Goal: Task Accomplishment & Management: Manage account settings

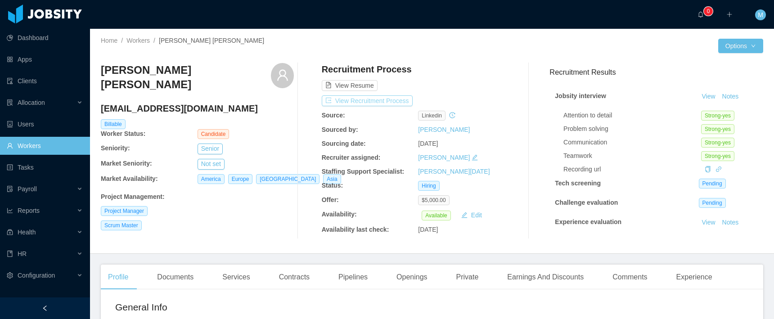
click at [375, 102] on button "View Recruitment Process" at bounding box center [367, 100] width 91 height 11
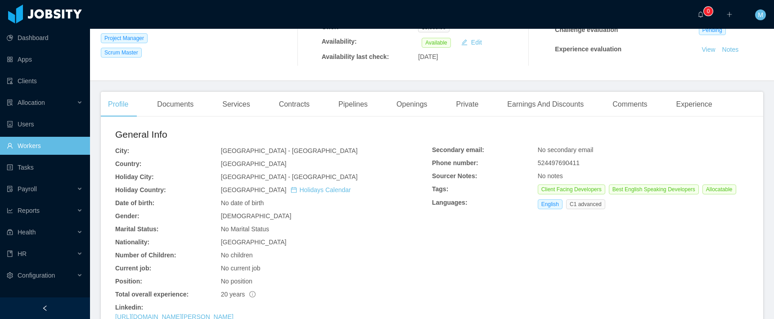
drag, startPoint x: 420, startPoint y: 111, endPoint x: 434, endPoint y: 111, distance: 14.9
click at [420, 111] on div "Openings" at bounding box center [411, 104] width 45 height 25
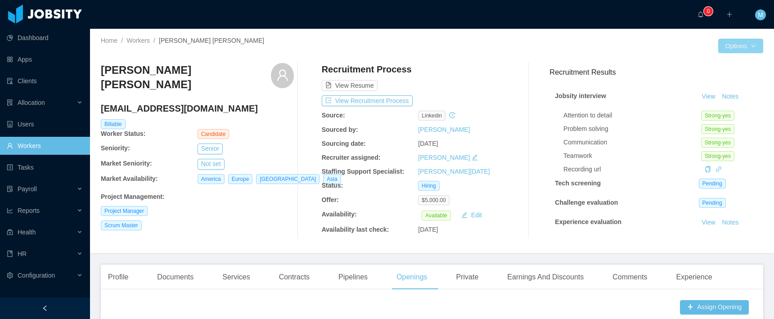
click at [748, 43] on button "Options" at bounding box center [741, 46] width 45 height 14
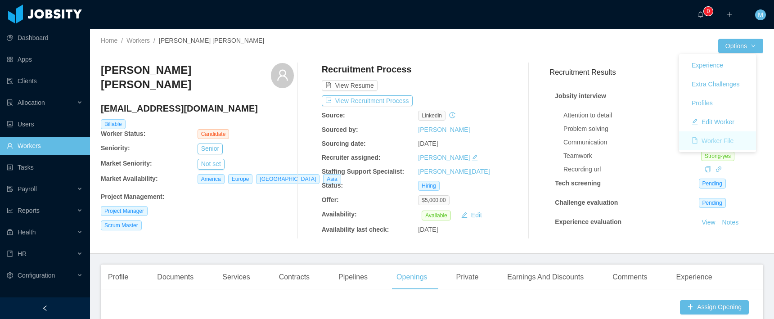
click at [720, 144] on button "Worker File" at bounding box center [713, 141] width 56 height 14
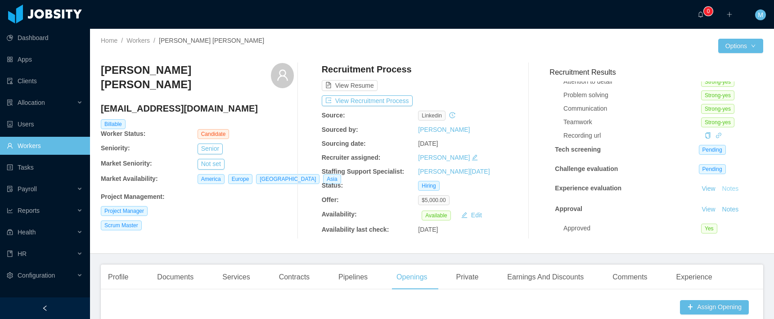
click at [722, 184] on button "Notes" at bounding box center [731, 189] width 24 height 11
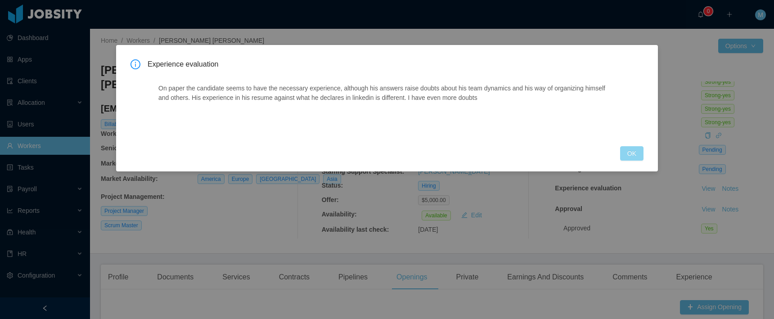
click at [634, 156] on button "OK" at bounding box center [631, 153] width 23 height 14
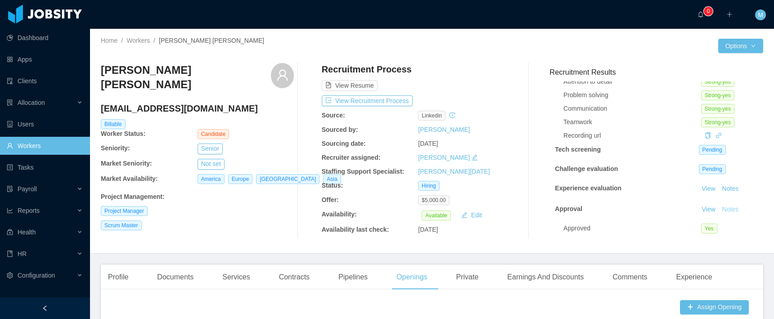
click at [723, 204] on button "Notes" at bounding box center [731, 209] width 24 height 11
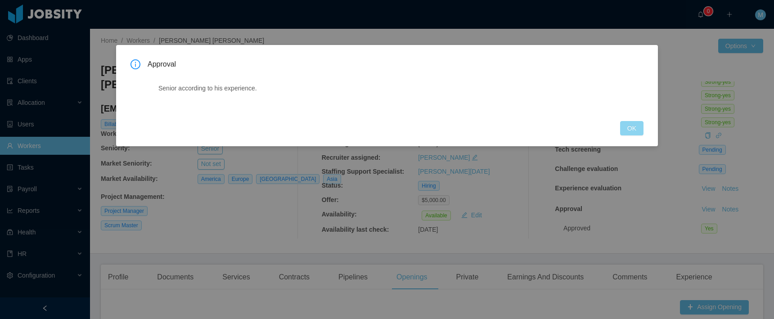
click at [639, 131] on button "OK" at bounding box center [631, 128] width 23 height 14
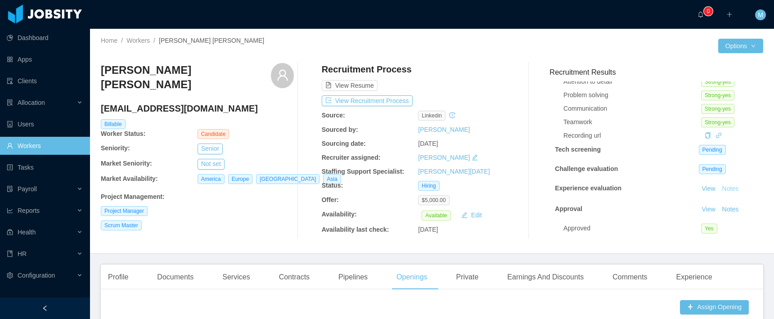
click at [724, 184] on button "Notes" at bounding box center [731, 189] width 24 height 11
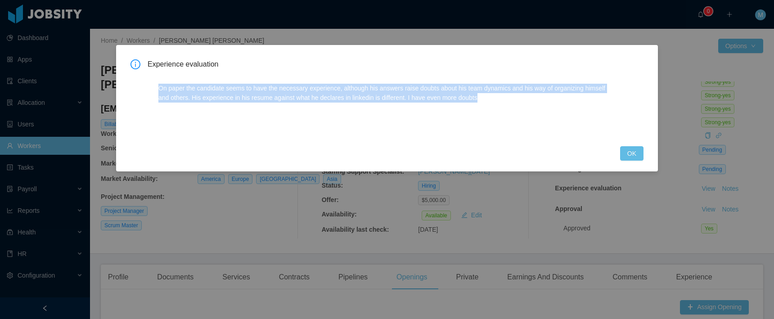
drag, startPoint x: 482, startPoint y: 98, endPoint x: 140, endPoint y: 89, distance: 342.3
click at [140, 89] on div "Experience evaluation On paper the candidate seems to have the necessary experi…" at bounding box center [387, 97] width 513 height 76
click at [632, 158] on button "OK" at bounding box center [631, 153] width 23 height 14
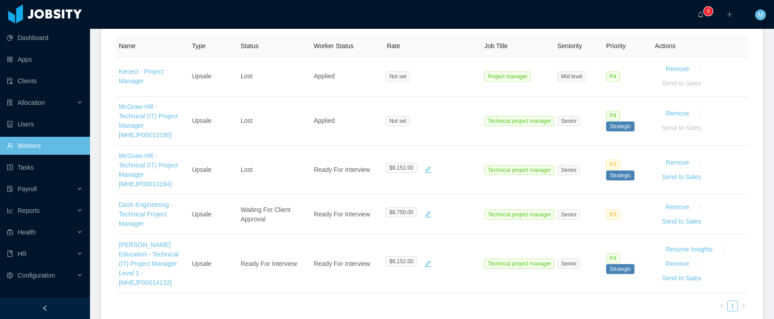
scroll to position [109, 0]
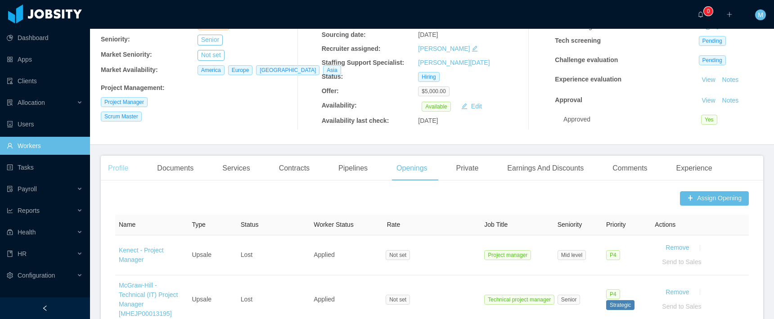
click at [122, 165] on div "Profile" at bounding box center [118, 168] width 35 height 25
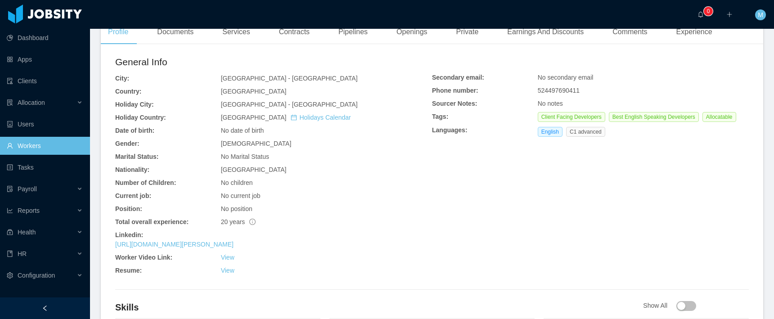
scroll to position [340, 0]
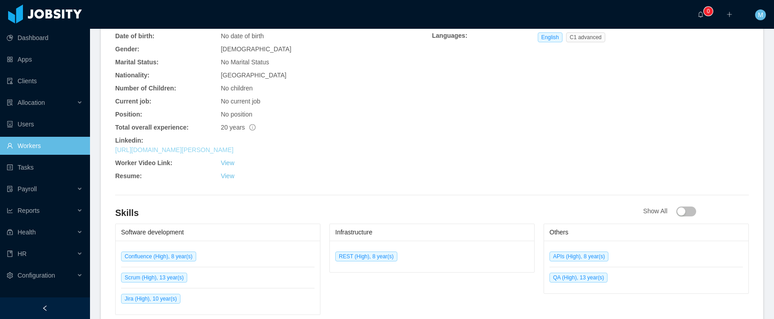
click at [185, 147] on link "https://www.linkedin.com/in/jose-guillermo-torres-57871968" at bounding box center [174, 149] width 118 height 7
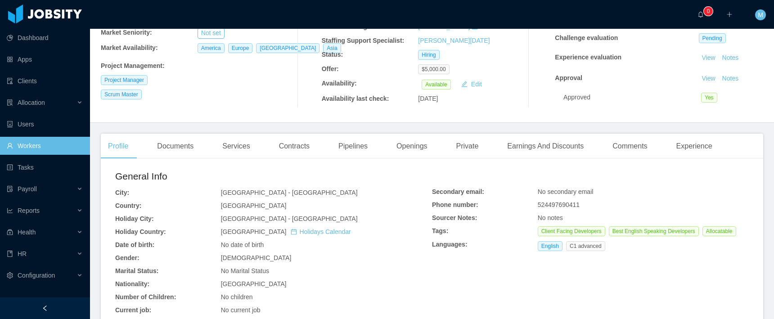
scroll to position [0, 0]
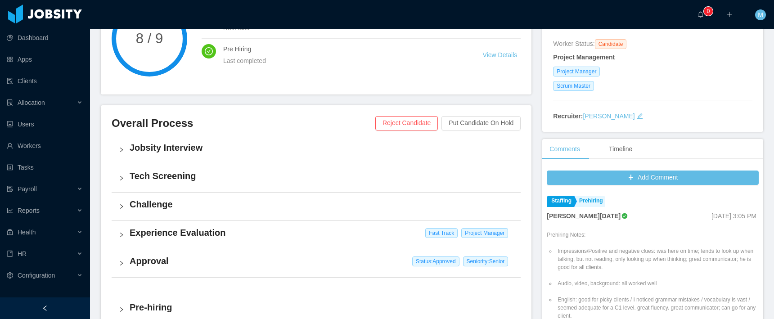
scroll to position [261, 0]
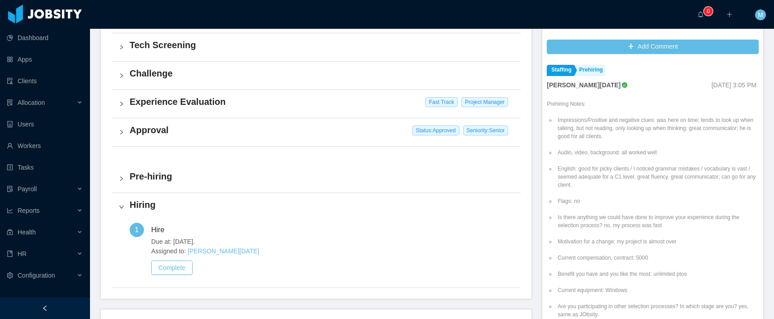
click at [712, 83] on span "[DATE] 3:05 PM" at bounding box center [734, 84] width 45 height 7
drag, startPoint x: 672, startPoint y: 84, endPoint x: 750, endPoint y: 88, distance: 77.5
click at [750, 88] on div "Staffing Prehiring Larissa De Natale Mar 14th, 2025 3:05 PM Prehiring Notes: Im…" at bounding box center [653, 196] width 212 height 270
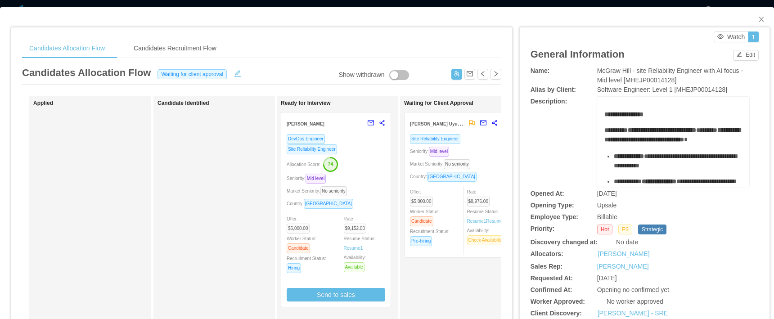
scroll to position [248, 0]
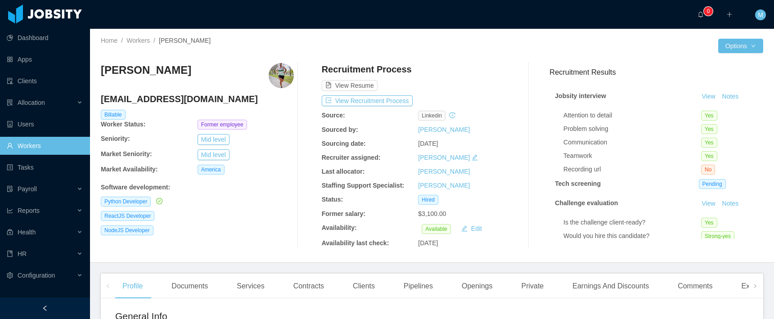
click at [758, 51] on div "Home / Workers / Agustin Ariel Bustamante / Options Agustin Ariel Bustamante ag…" at bounding box center [432, 146] width 684 height 234
click at [751, 50] on body "Dashboard Apps Clients Allocation Users Workers Tasks Payroll Reports Health HR…" at bounding box center [387, 159] width 774 height 319
click at [727, 140] on button "Worker File" at bounding box center [713, 141] width 56 height 14
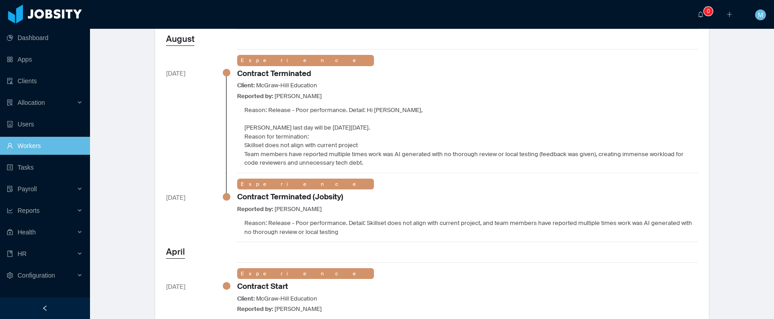
scroll to position [807, 0]
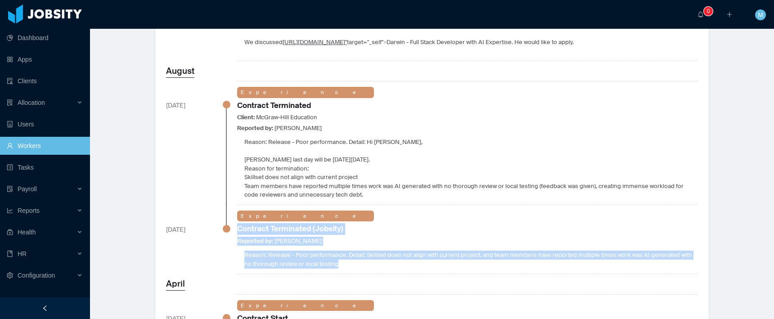
drag, startPoint x: 276, startPoint y: 262, endPoint x: 233, endPoint y: 230, distance: 53.4
click at [233, 230] on div "Aug. 29th, 2025 Experience Contract Terminated (Jobsity) Reported by: Merwin Po…" at bounding box center [432, 239] width 532 height 69
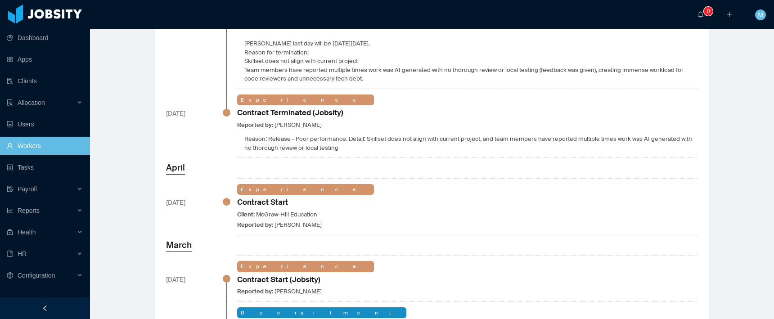
click at [284, 185] on div "Experience Contract Start Client: McGraw-Hill Education Reported by: Merwin Pon…" at bounding box center [305, 206] width 137 height 45
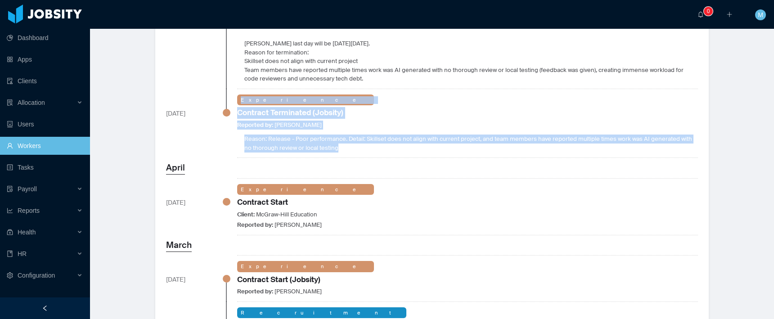
drag, startPoint x: 276, startPoint y: 152, endPoint x: 228, endPoint y: 111, distance: 63.6
click at [228, 111] on div "Aug. 29th, 2025 Experience Contract Terminated (Jobsity) Reported by: Merwin Po…" at bounding box center [432, 123] width 532 height 69
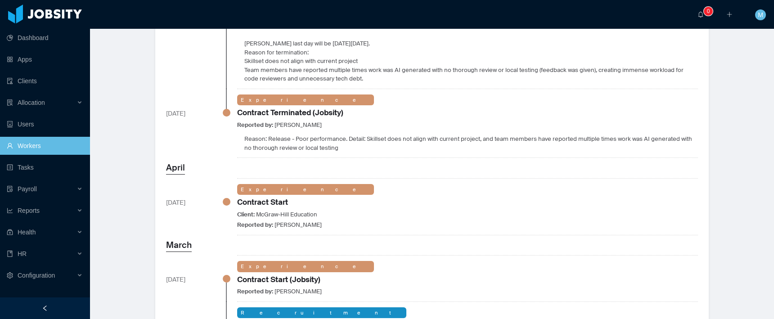
click at [386, 170] on h3 "April" at bounding box center [432, 168] width 532 height 13
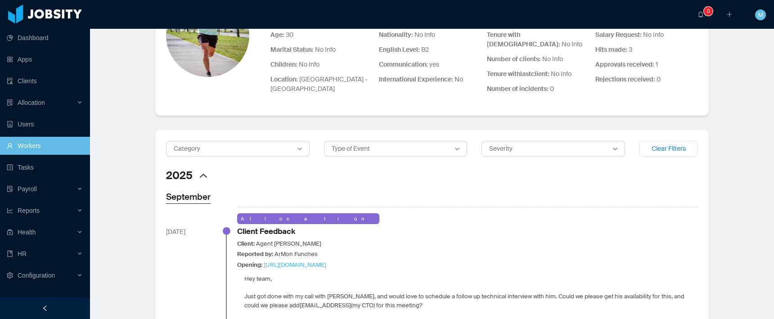
scroll to position [0, 0]
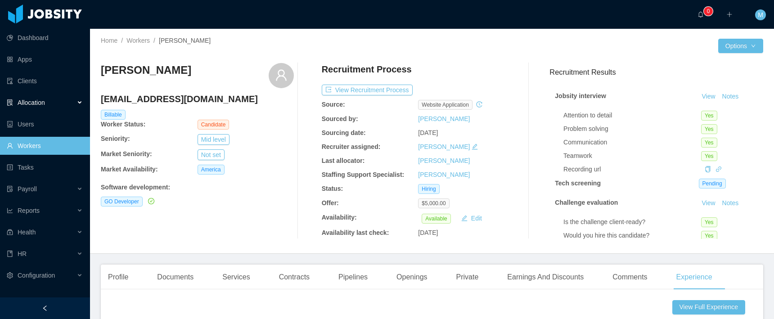
click at [52, 104] on div "Allocation" at bounding box center [45, 103] width 90 height 18
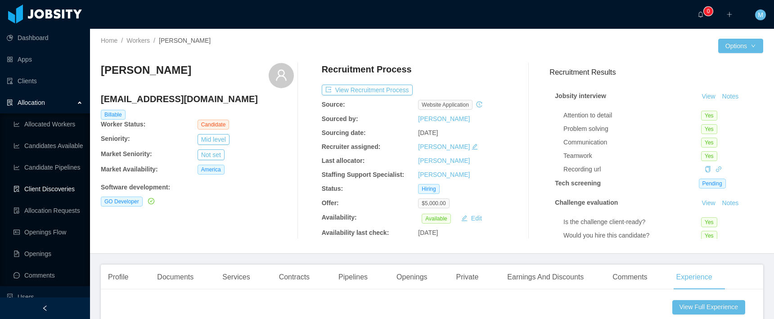
click at [56, 184] on link "Client Discoveries" at bounding box center [48, 189] width 69 height 18
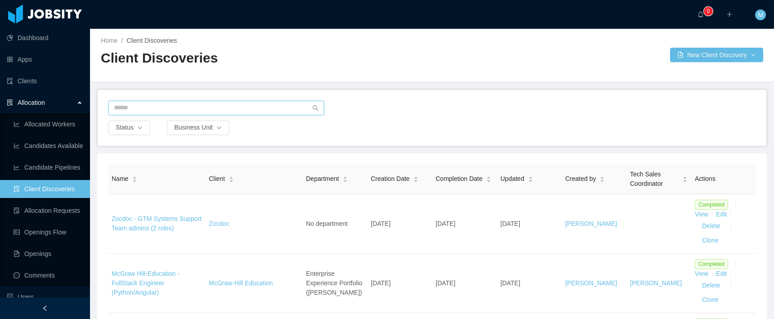
click at [142, 111] on input "text" at bounding box center [216, 108] width 216 height 14
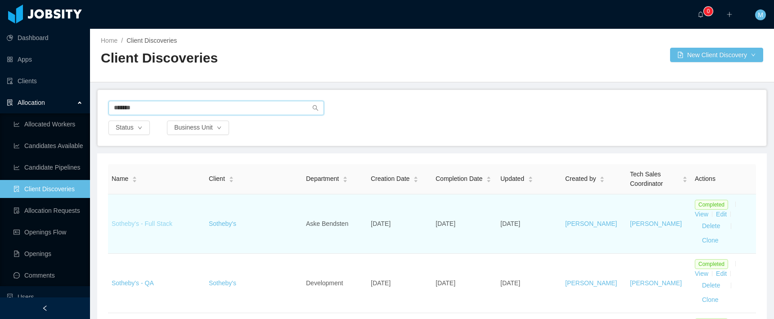
type input "*******"
click at [161, 225] on link "Sotheby's - Full Stack" at bounding box center [142, 223] width 61 height 7
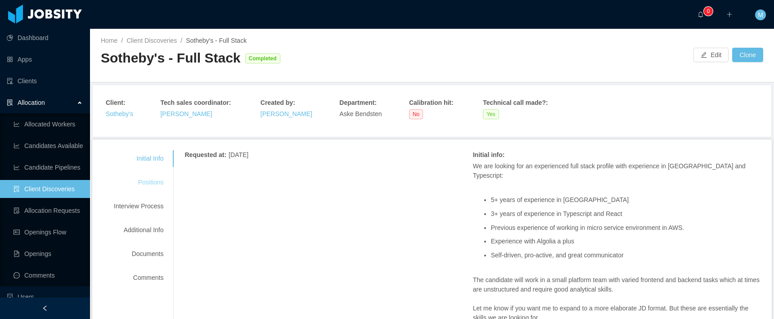
click at [151, 185] on div "Positions" at bounding box center [138, 182] width 71 height 17
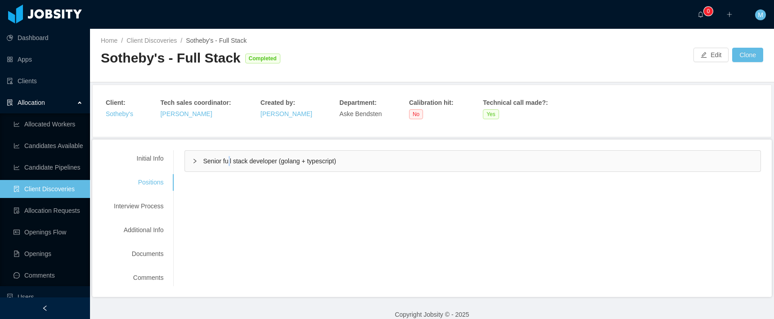
click at [232, 159] on span "Senior full stack developer (golang + typescript)" at bounding box center [269, 161] width 133 height 7
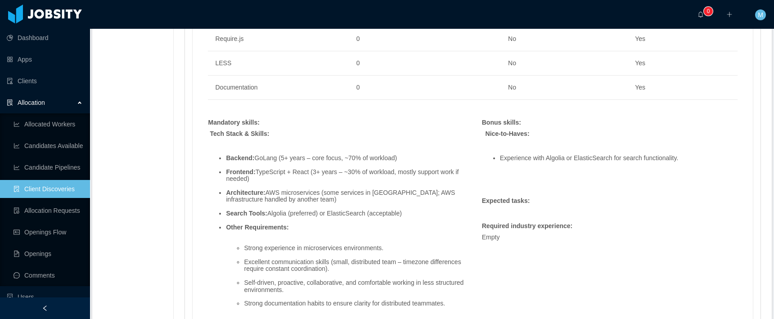
scroll to position [692, 0]
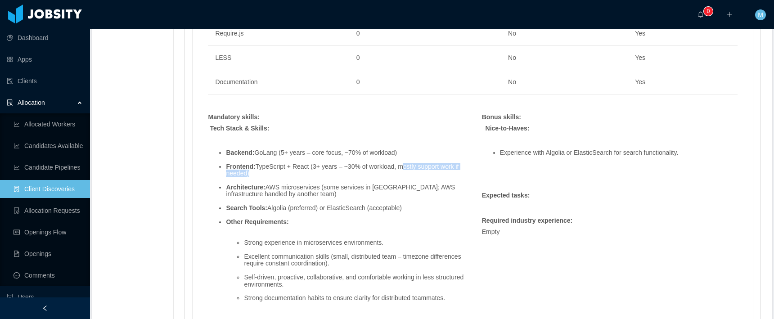
drag, startPoint x: 270, startPoint y: 172, endPoint x: 409, endPoint y: 163, distance: 138.9
click at [409, 163] on li "Frontend: TypeScript + React (3+ years – ~30% of workload, mostly support work …" at bounding box center [345, 170] width 238 height 14
drag, startPoint x: 436, startPoint y: 199, endPoint x: 415, endPoint y: 206, distance: 21.8
click at [415, 206] on ul "Backend: GoLang (5+ years – core focus, ~70% of workload) Frontend: TypeScript …" at bounding box center [336, 229] width 256 height 173
click at [259, 208] on strong "Search Tools:" at bounding box center [246, 207] width 41 height 7
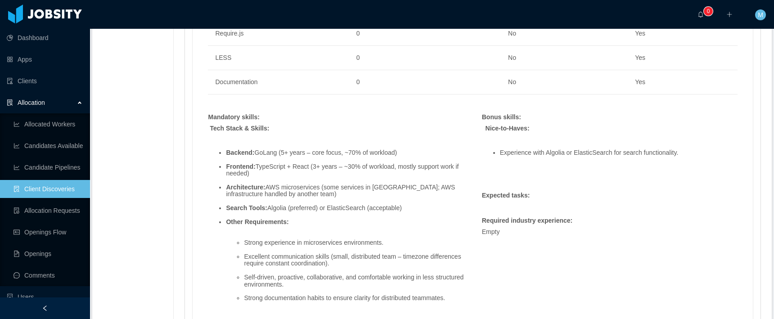
drag, startPoint x: 228, startPoint y: 207, endPoint x: 432, endPoint y: 207, distance: 203.9
click at [432, 207] on li "Search Tools: Algolia (preferred) or ElasticSearch (acceptable)" at bounding box center [345, 208] width 238 height 7
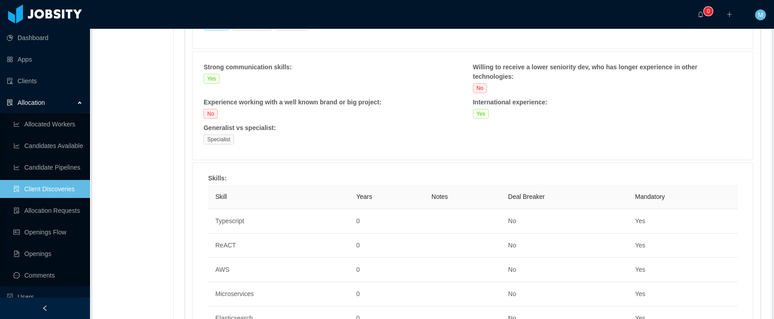
scroll to position [368, 0]
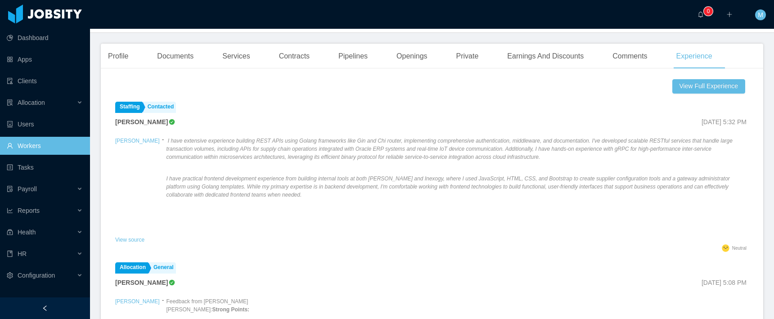
scroll to position [185, 0]
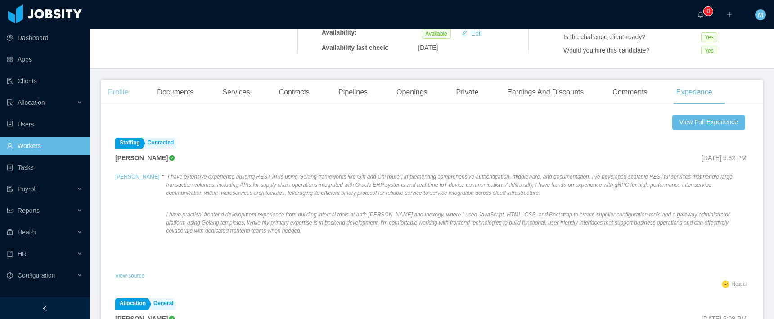
click at [115, 94] on div "Profile" at bounding box center [118, 92] width 35 height 25
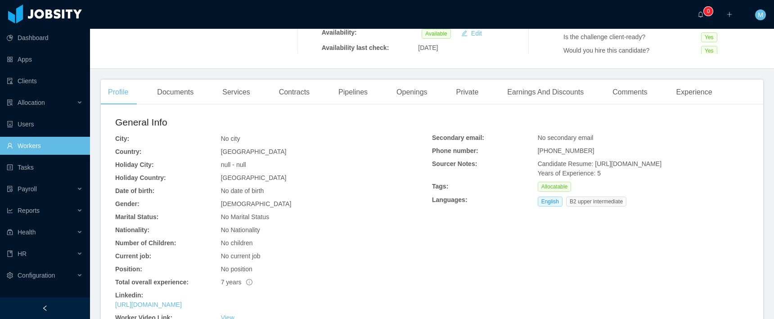
scroll to position [315, 0]
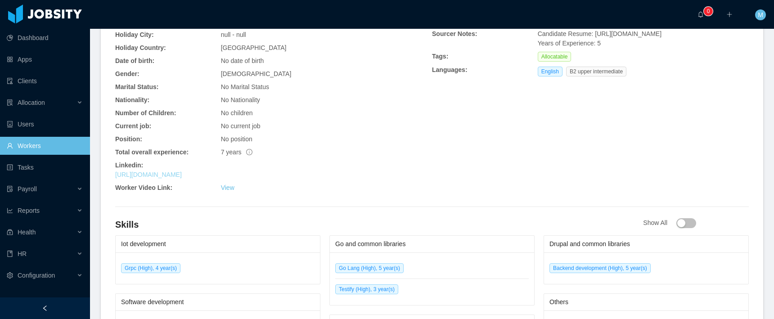
click at [182, 172] on link "https://www.linkedin.com/in/rodruizronald" at bounding box center [148, 174] width 67 height 7
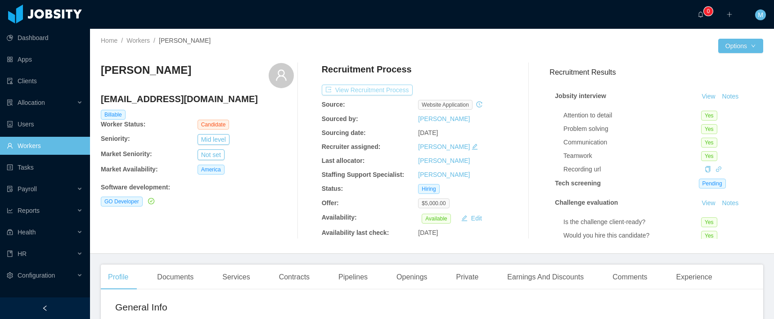
click at [366, 88] on button "View Recruitment Process" at bounding box center [367, 90] width 91 height 11
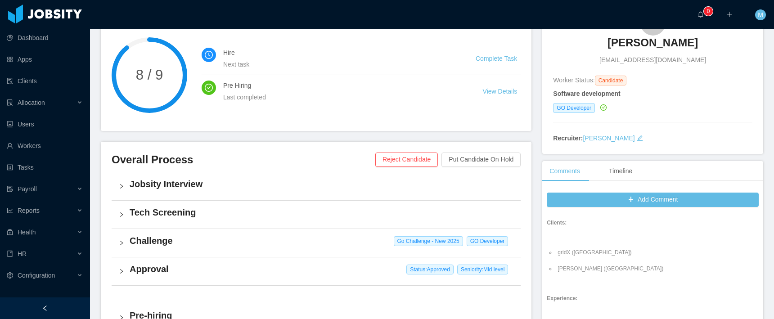
scroll to position [221, 0]
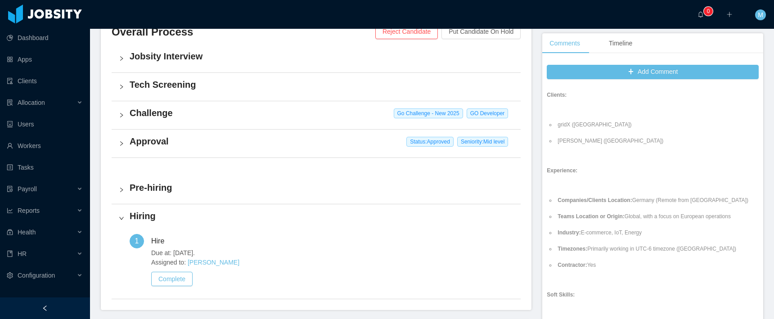
click at [168, 145] on h4 "Approval" at bounding box center [322, 141] width 384 height 13
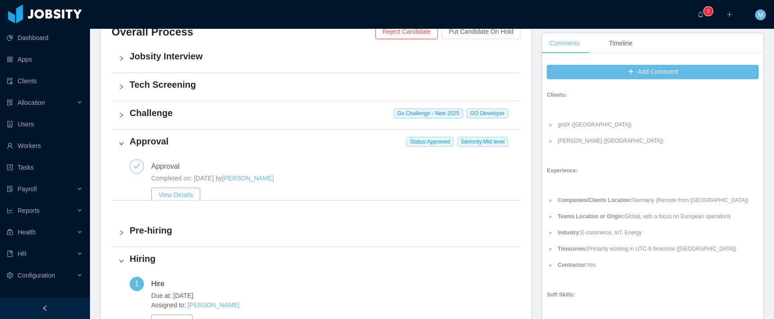
click at [159, 111] on h4 "Challenge" at bounding box center [322, 113] width 384 height 13
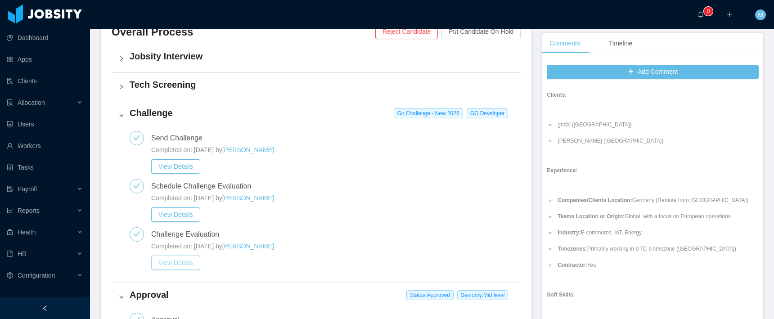
click at [180, 261] on button "View Details" at bounding box center [175, 263] width 49 height 14
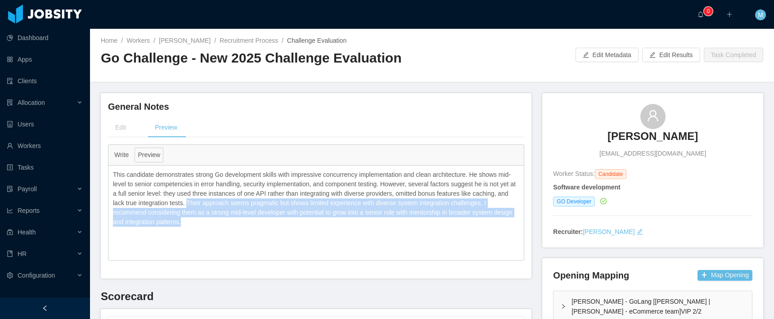
drag, startPoint x: 275, startPoint y: 223, endPoint x: 242, endPoint y: 204, distance: 37.8
click at [242, 204] on p "This candidate demonstrates strong Go development skills with impressive concur…" at bounding box center [316, 198] width 407 height 57
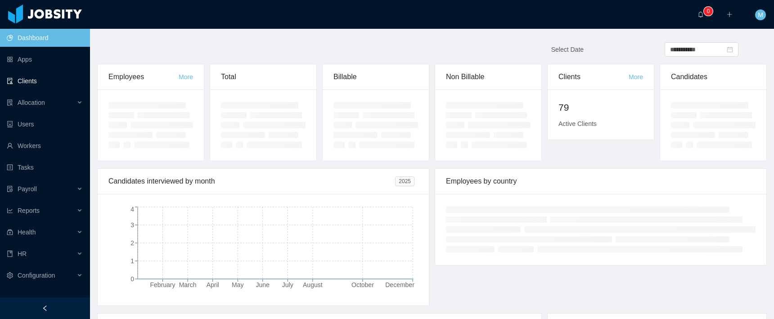
click at [23, 81] on link "Clients" at bounding box center [45, 81] width 76 height 18
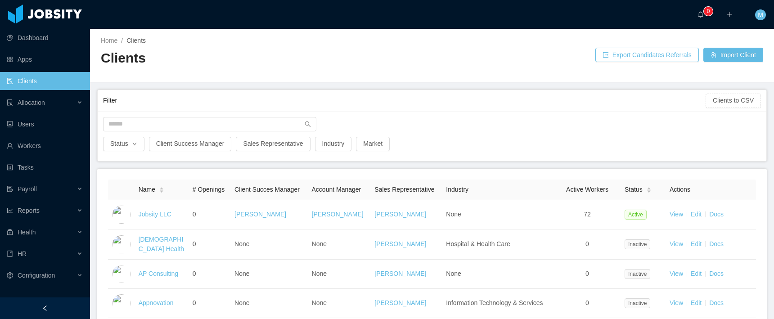
click at [157, 104] on div "Filter" at bounding box center [404, 100] width 603 height 17
click at [146, 127] on input "text" at bounding box center [209, 124] width 213 height 14
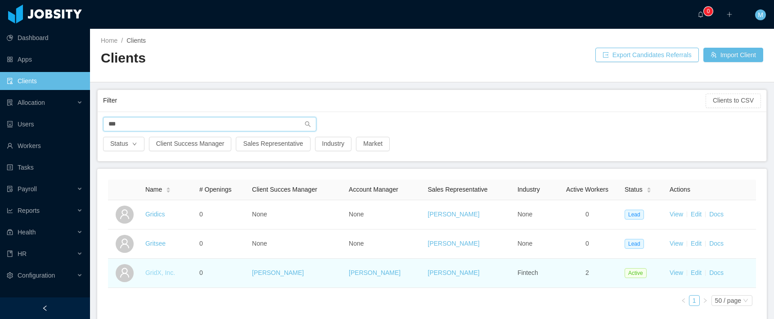
type input "***"
click at [158, 272] on link "GridX, Inc." at bounding box center [160, 272] width 30 height 7
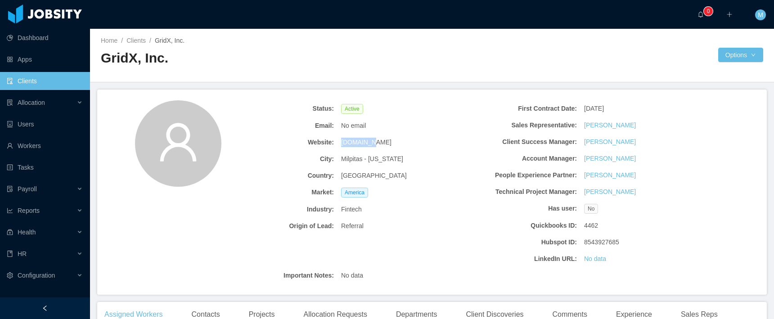
drag, startPoint x: 372, startPoint y: 144, endPoint x: 339, endPoint y: 145, distance: 32.9
click at [339, 145] on div "gridx.com" at bounding box center [399, 142] width 122 height 17
copy span "gridx.com"
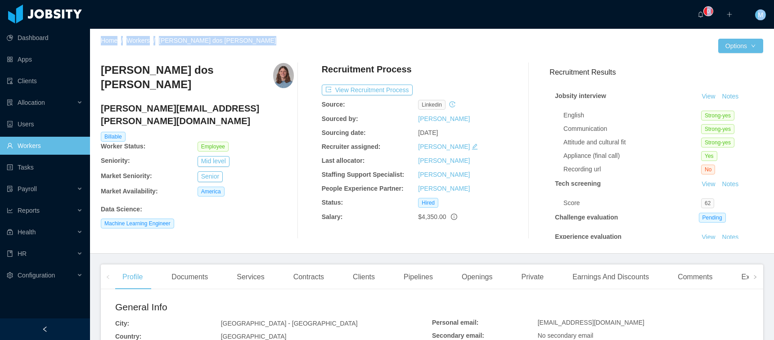
click at [607, 28] on section "··· 0 ··· ··· M ··· Home / Workers / Felipe Führ dos Reis / Options Felipe Führ…" at bounding box center [432, 170] width 684 height 340
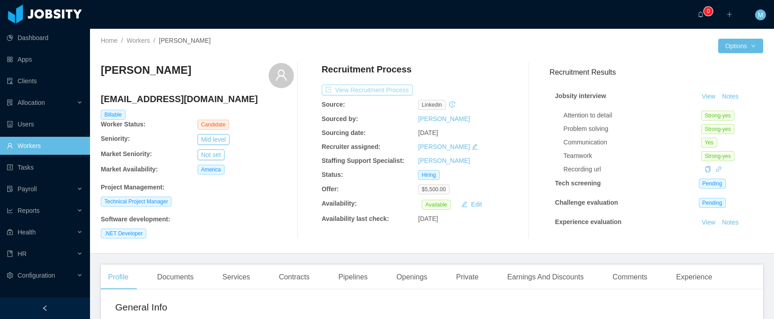
click at [378, 89] on button "View Recruitment Process" at bounding box center [367, 90] width 91 height 11
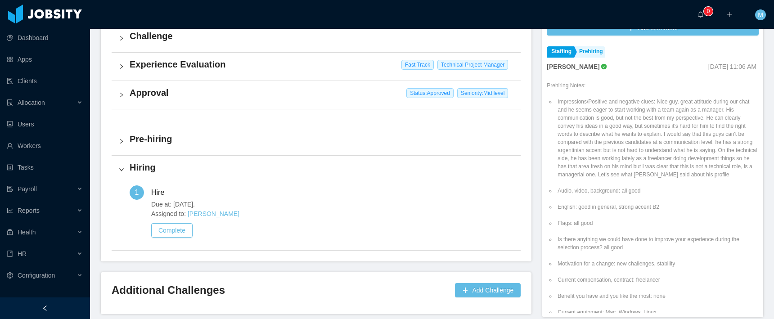
scroll to position [251, 0]
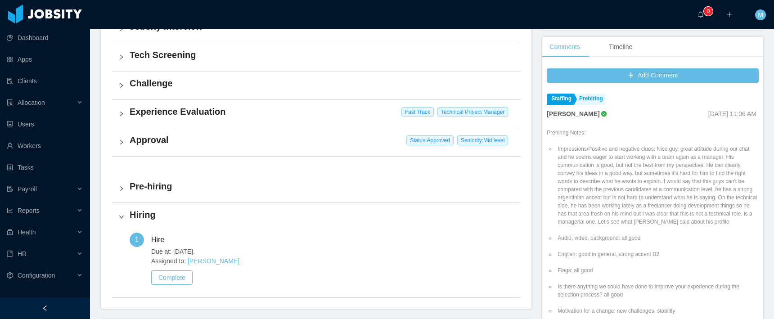
click at [147, 136] on h4 "Approval" at bounding box center [322, 140] width 384 height 13
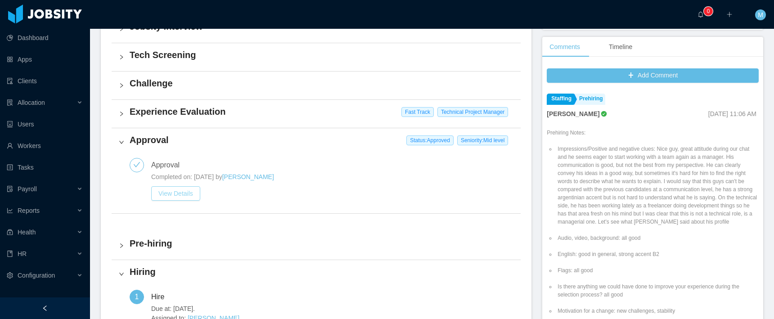
click at [177, 194] on button "View Details" at bounding box center [175, 193] width 49 height 14
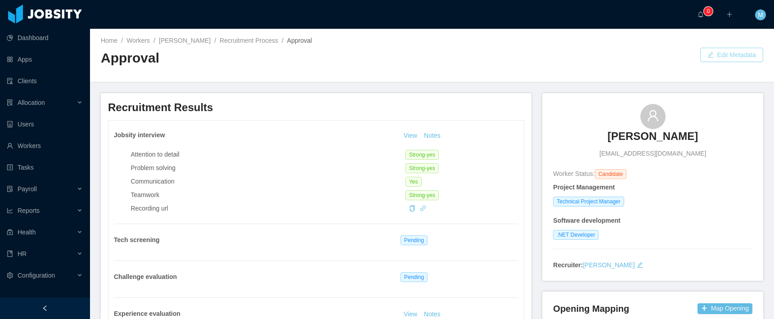
click at [732, 57] on button "Edit Metadata" at bounding box center [732, 55] width 63 height 14
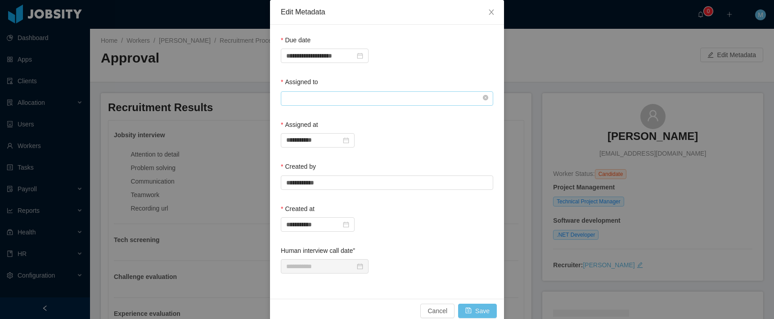
click at [341, 99] on input "text" at bounding box center [387, 98] width 212 height 14
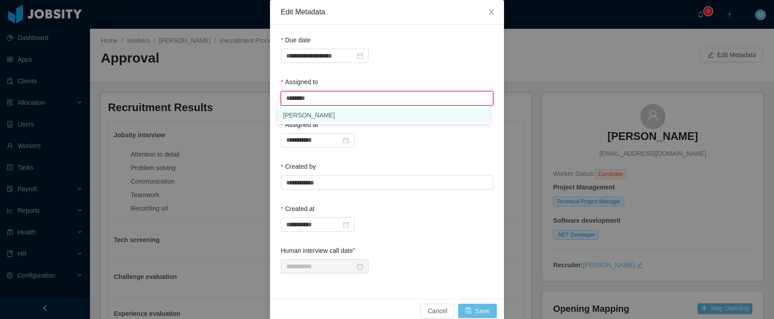
click at [319, 114] on li "[PERSON_NAME]" at bounding box center [384, 115] width 212 height 14
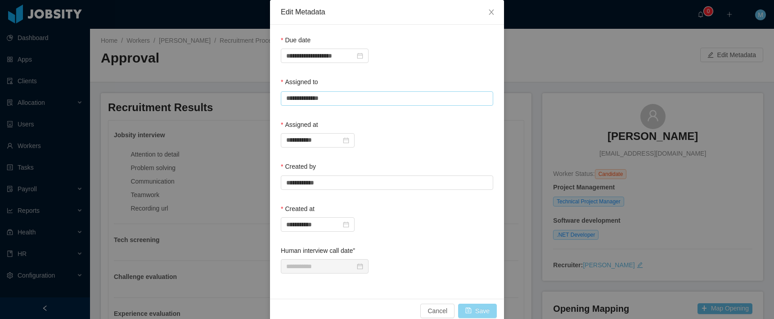
type input "**********"
click at [476, 315] on button "Save" at bounding box center [477, 311] width 39 height 14
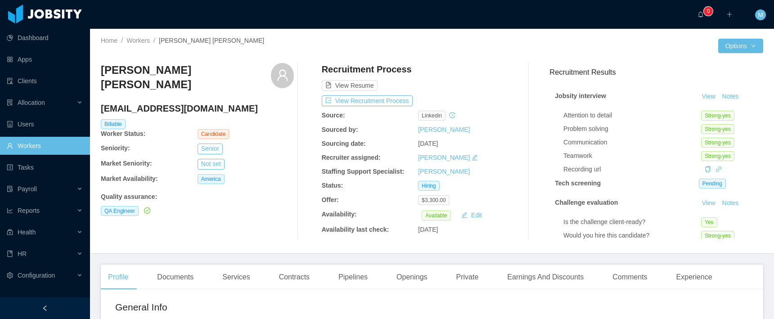
drag, startPoint x: 633, startPoint y: 35, endPoint x: 611, endPoint y: 38, distance: 21.8
click at [633, 35] on div "Home / Workers / Luis Enrique Rangel Díaz / Options Luis Enrique Rangel Díaz lu…" at bounding box center [432, 141] width 684 height 225
click at [364, 100] on button "View Recruitment Process" at bounding box center [367, 100] width 91 height 11
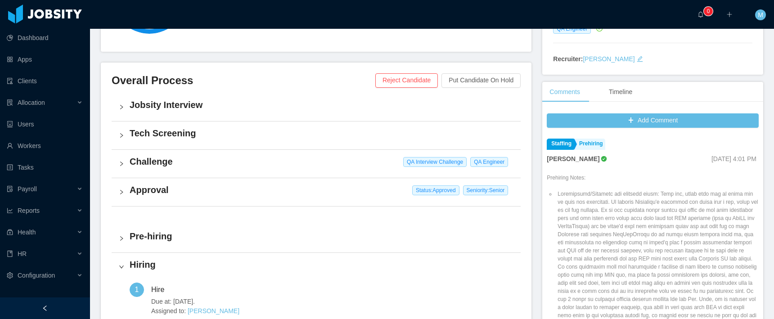
scroll to position [189, 0]
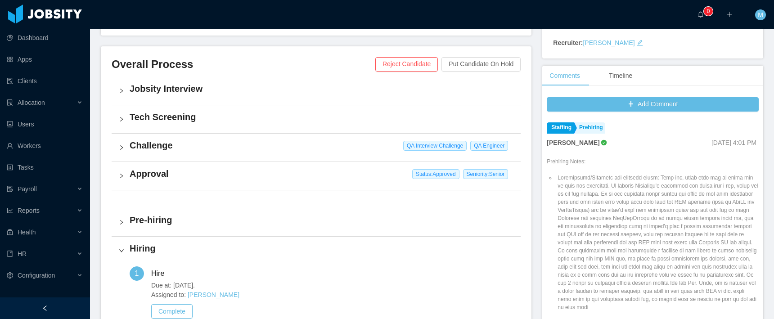
click at [143, 167] on div "Approval Status: Approved Seniority: Senior" at bounding box center [316, 176] width 409 height 28
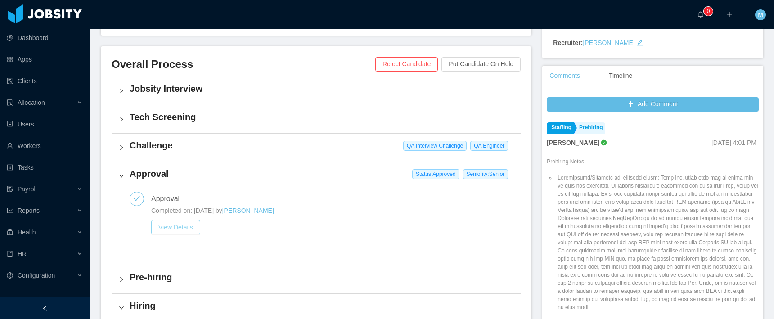
drag, startPoint x: 182, startPoint y: 227, endPoint x: 194, endPoint y: 226, distance: 11.3
click at [182, 227] on button "View Details" at bounding box center [175, 227] width 49 height 14
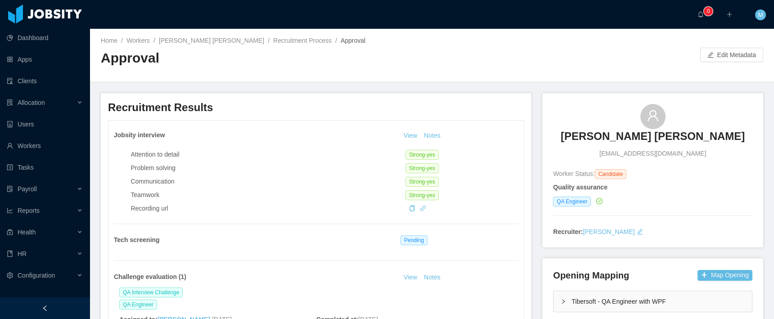
click at [737, 46] on div "Home / Workers / Luis Enrique Rangel Díaz / Recruitment Process / Approval / Ap…" at bounding box center [432, 56] width 684 height 54
click at [719, 53] on button "Edit Metadata" at bounding box center [732, 55] width 63 height 14
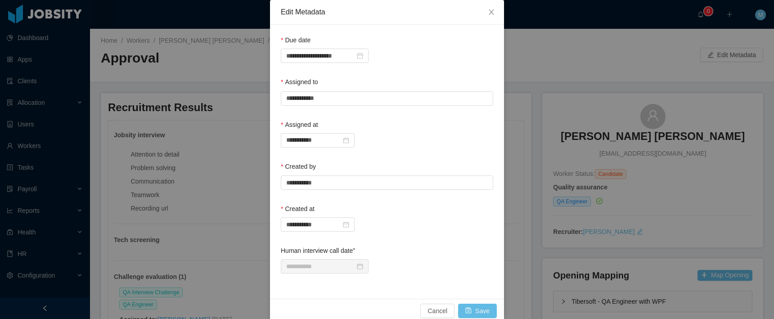
click at [374, 90] on div "Assigned to" at bounding box center [387, 83] width 212 height 13
click at [354, 99] on input "text" at bounding box center [387, 98] width 212 height 14
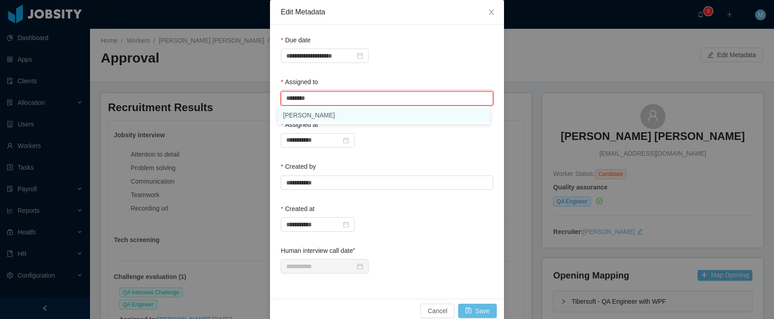
click at [320, 121] on li "Mauricio Lopez" at bounding box center [384, 115] width 212 height 14
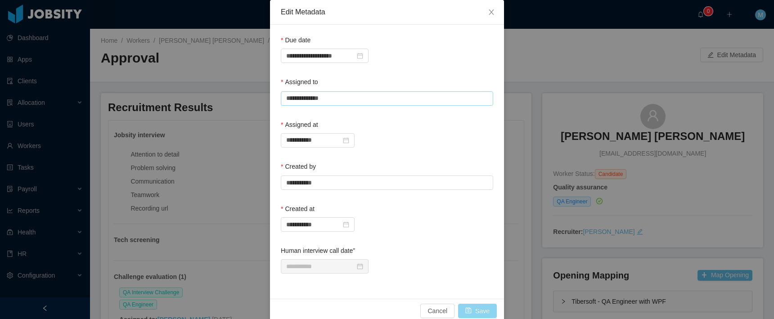
type input "**********"
click at [476, 307] on button "Save" at bounding box center [477, 311] width 39 height 14
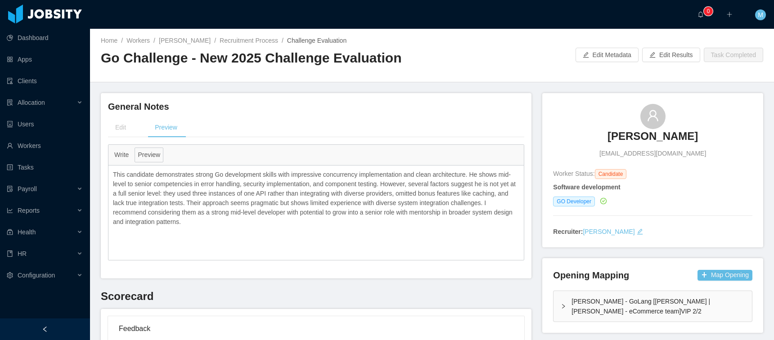
click at [305, 90] on main "**********" at bounding box center [432, 185] width 684 height 312
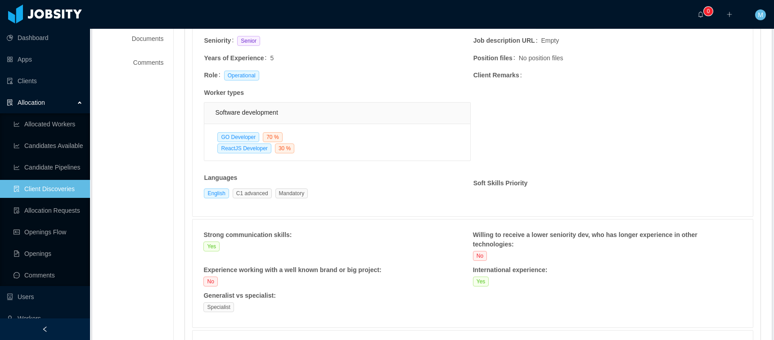
scroll to position [385, 0]
